Goal: Submit feedback/report problem

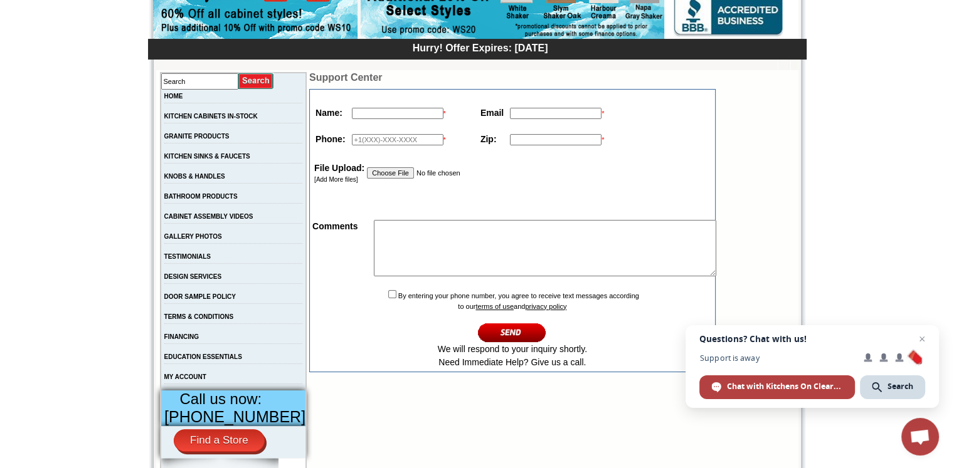
scroll to position [167, 0]
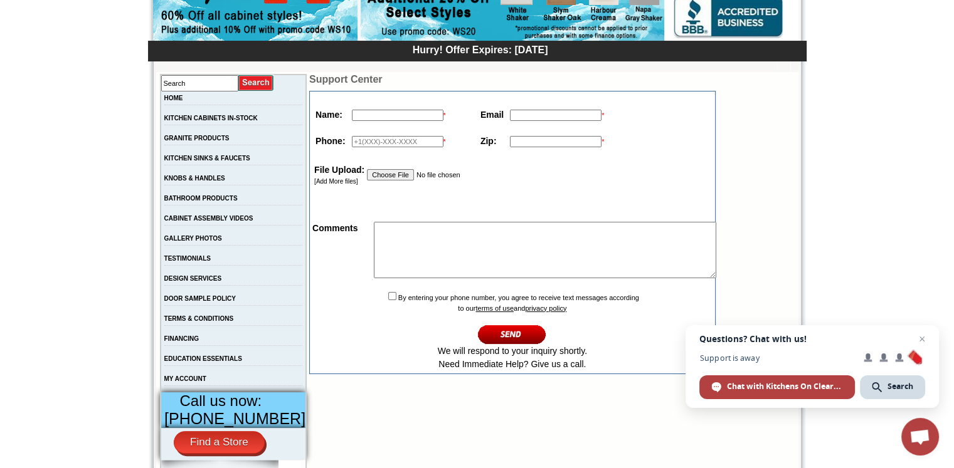
drag, startPoint x: 376, startPoint y: 112, endPoint x: 372, endPoint y: 119, distance: 8.4
click at [376, 112] on input "text" at bounding box center [398, 115] width 92 height 11
type input "[PERSON_NAME]"
type input "[PERSON_NAME][EMAIL_ADDRESS][DOMAIN_NAME]"
type input "19497557782"
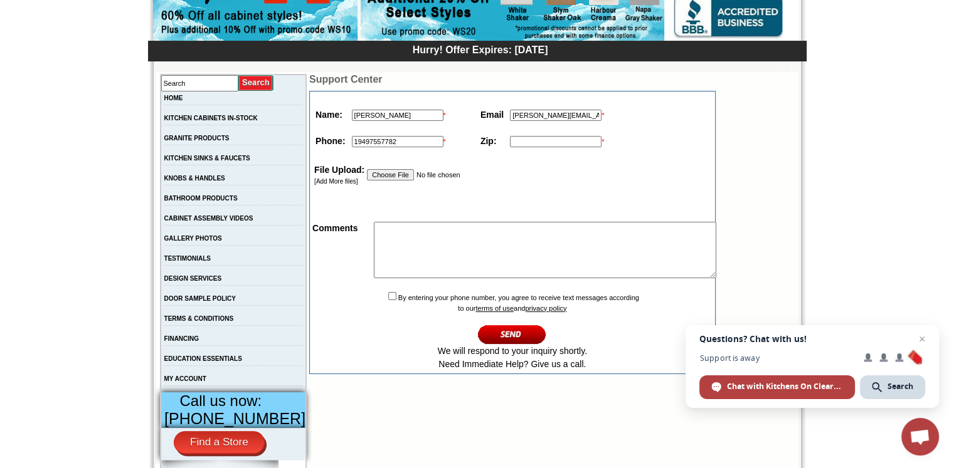
type input "29464"
click at [388, 300] on input "checkbox" at bounding box center [392, 296] width 8 height 8
checkbox input "true"
click at [394, 278] on textarea at bounding box center [545, 250] width 342 height 56
paste textarea "KitchensOnClearance, Did you get my last email? I just sent my last email [DATE…"
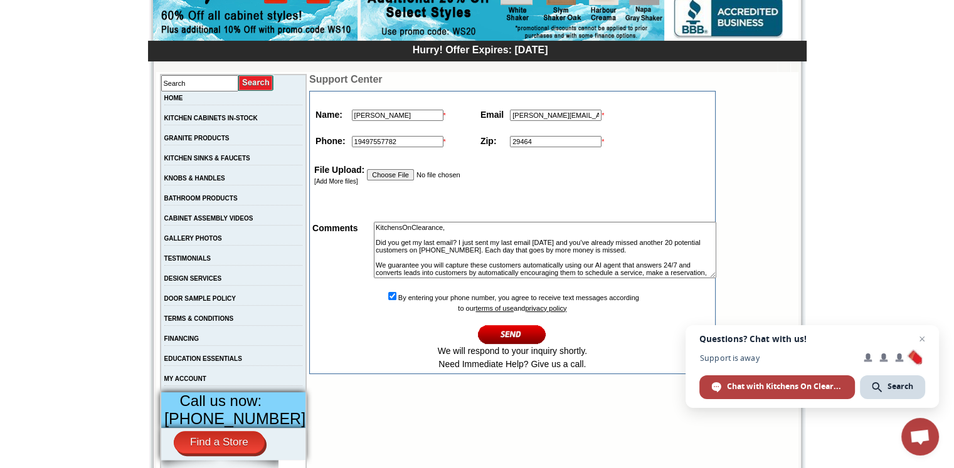
scroll to position [135, 0]
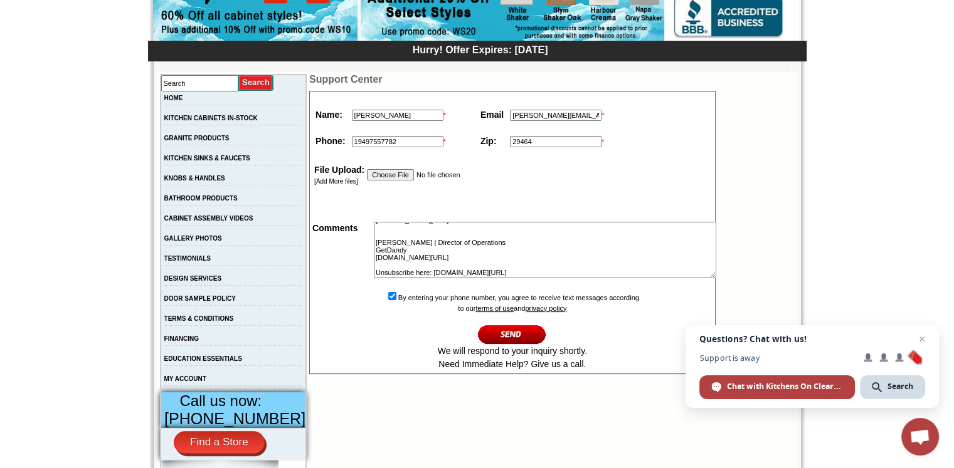
click at [482, 339] on input "image" at bounding box center [512, 334] width 68 height 21
type textarea "KitchensOnClearance, Did you get my last email? I just sent my last email [DATE…"
